Goal: Task Accomplishment & Management: Manage account settings

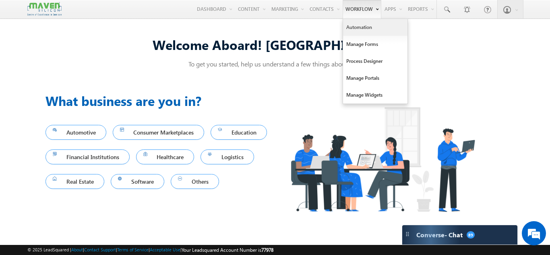
click at [359, 30] on link "Automation" at bounding box center [375, 27] width 64 height 17
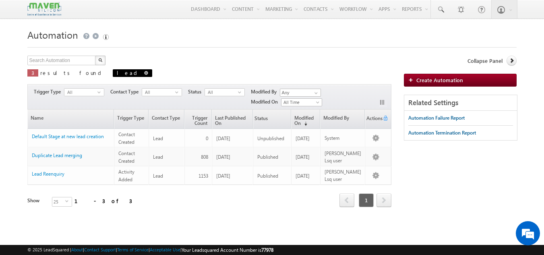
click at [113, 72] on span "lead" at bounding box center [132, 73] width 39 height 8
click at [144, 72] on span at bounding box center [146, 73] width 4 height 4
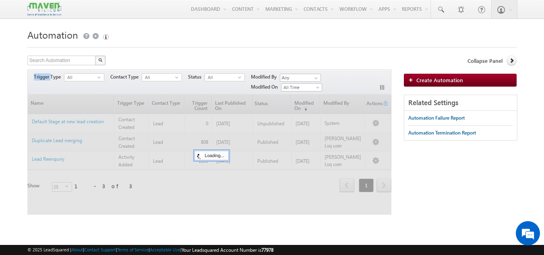
click at [95, 72] on div "Trigger Type All select Contact Type All select Status All select -1 Modified B…" at bounding box center [209, 81] width 364 height 25
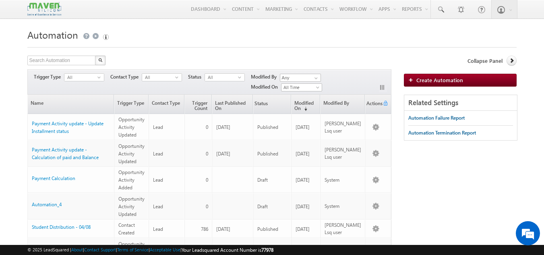
click at [153, 56] on div "Search Automation X 41 results found Actions Select rows to see actions Actions…" at bounding box center [209, 62] width 364 height 12
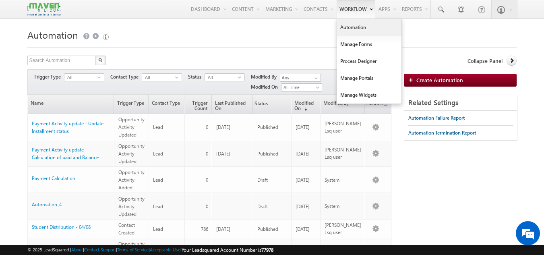
click at [354, 27] on link "Automation" at bounding box center [369, 27] width 64 height 17
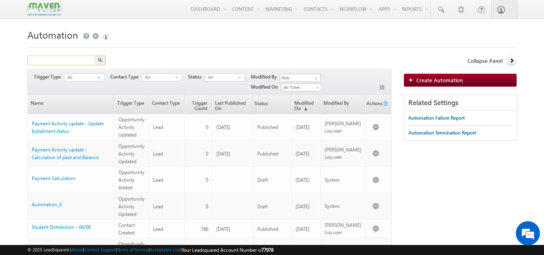
click at [67, 64] on input "text" at bounding box center [61, 61] width 69 height 10
click at [102, 58] on img "button" at bounding box center [100, 60] width 4 height 4
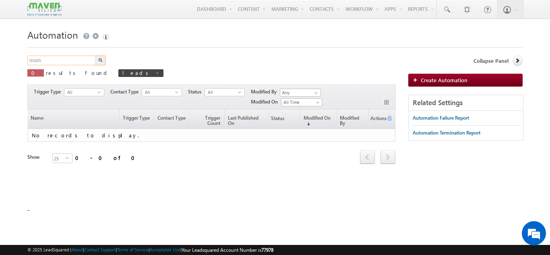
click at [59, 62] on input "leads" at bounding box center [61, 61] width 69 height 10
type input "lead"
click at [95, 56] on button "button" at bounding box center [100, 61] width 10 height 10
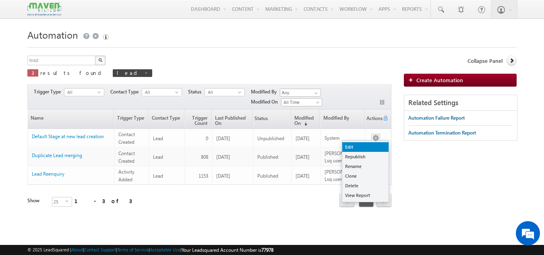
click at [356, 148] on link "Edit" at bounding box center [365, 147] width 46 height 10
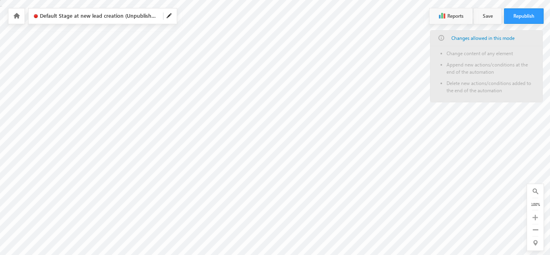
click at [10, 15] on div at bounding box center [16, 15] width 16 height 15
click at [16, 16] on icon at bounding box center [16, 16] width 6 height 6
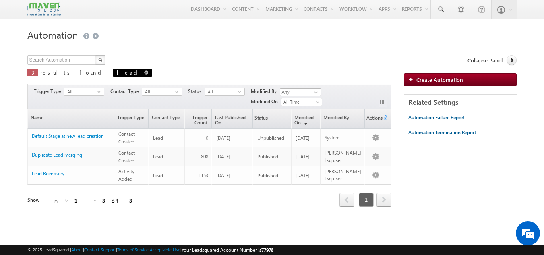
click at [113, 72] on span "lead" at bounding box center [132, 73] width 39 height 8
click at [144, 73] on span at bounding box center [146, 72] width 4 height 4
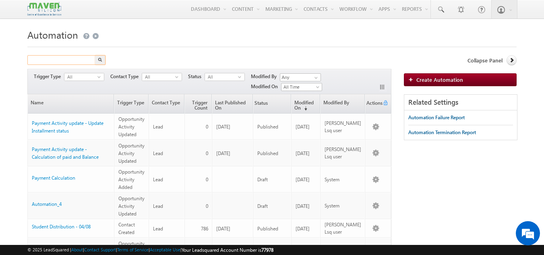
click at [68, 58] on input "text" at bounding box center [61, 60] width 69 height 10
click at [68, 58] on input "dis" at bounding box center [61, 60] width 69 height 10
type input "d"
type input "Search Automation"
click at [183, 58] on div "Search Automation X 41 results found Actions Select rows to see actions Actions…" at bounding box center [209, 61] width 364 height 12
